Goal: Use online tool/utility: Use online tool/utility

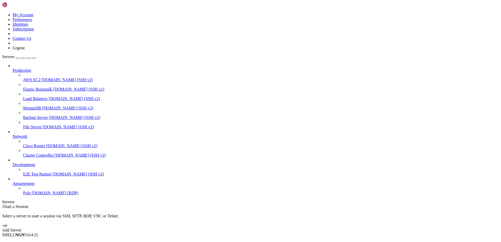
click at [31, 195] on span "Polo" at bounding box center [27, 193] width 8 height 4
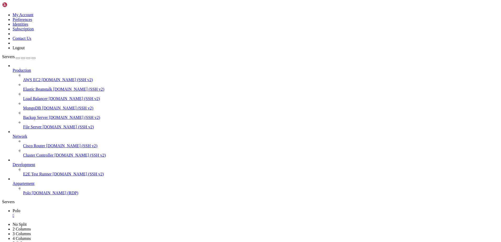
click at [34, 58] on icon "button" at bounding box center [34, 58] width 0 height 0
